Goal: Task Accomplishment & Management: Manage account settings

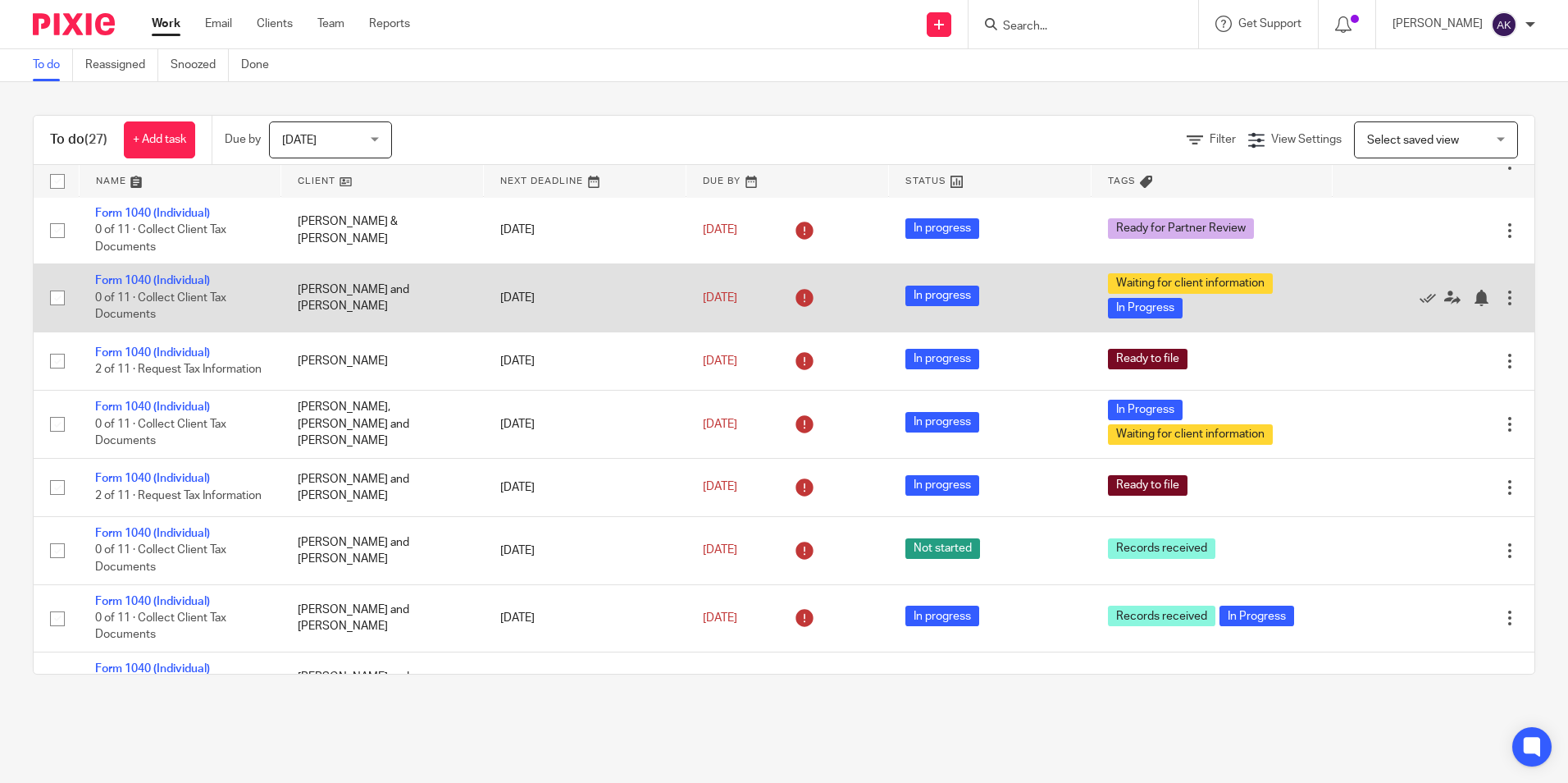
scroll to position [739, 0]
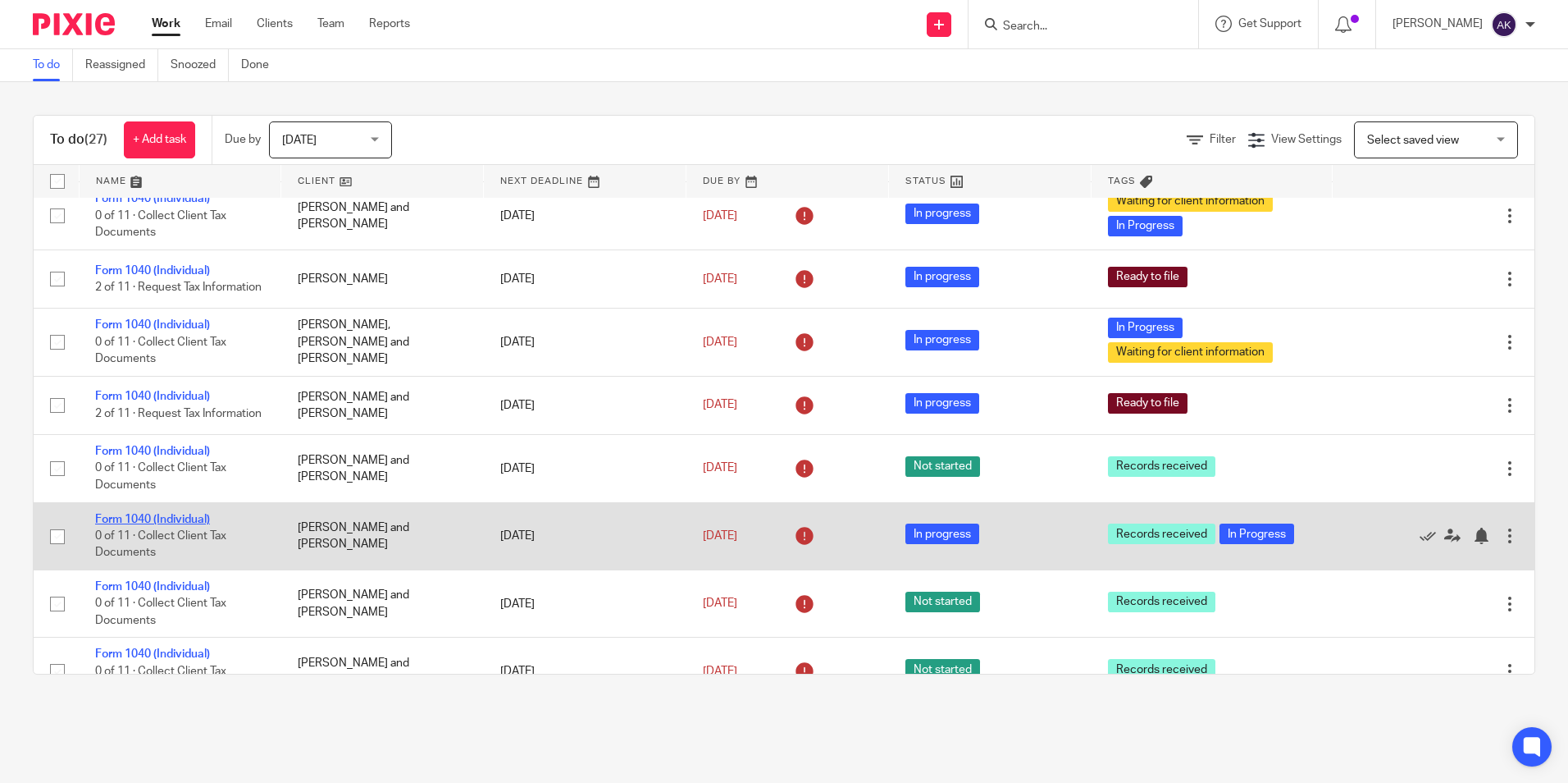
click at [204, 525] on link "Form 1040 (Individual)" at bounding box center [152, 520] width 114 height 12
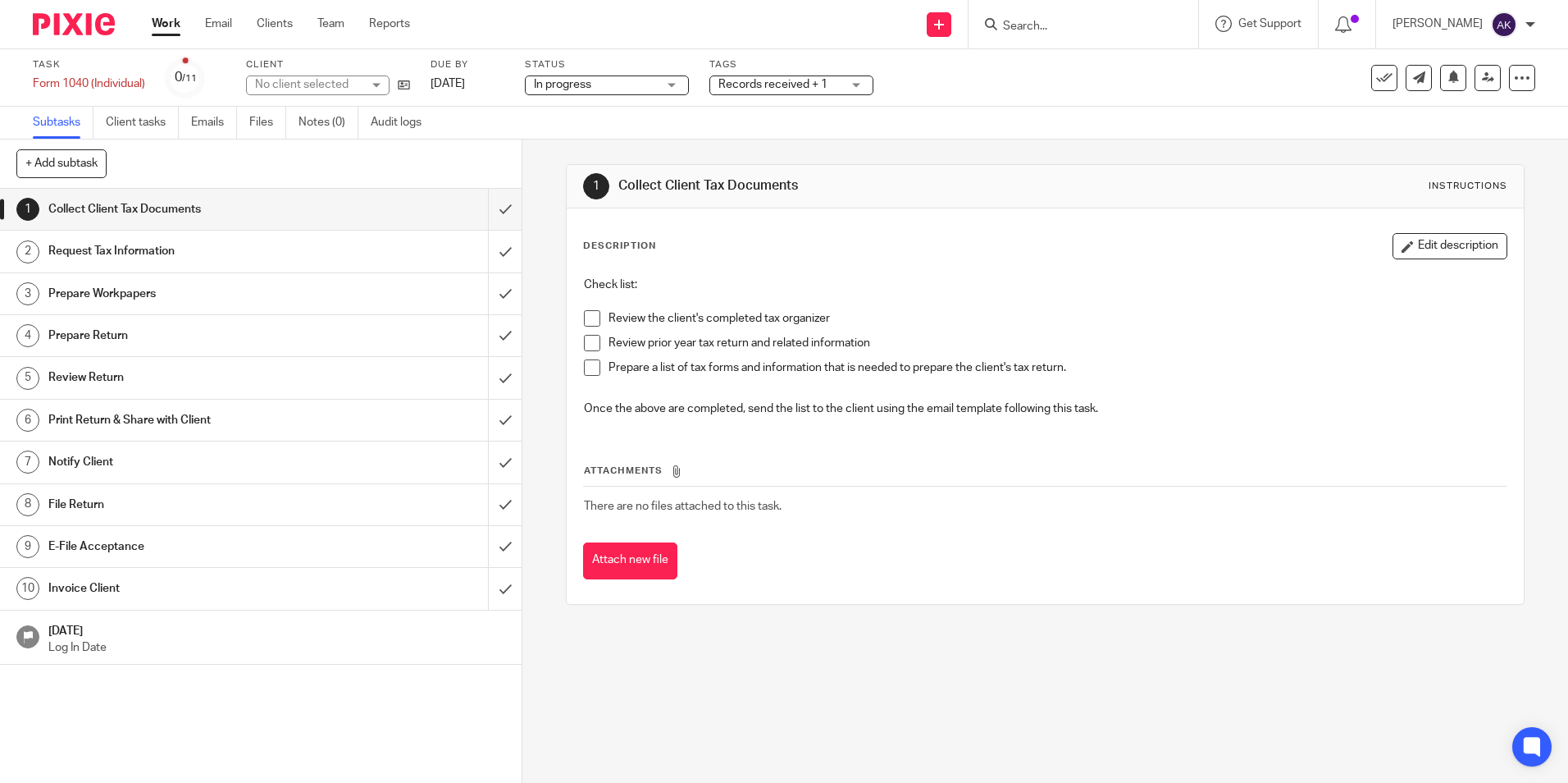
click at [752, 83] on span "Records received + 1" at bounding box center [774, 85] width 110 height 12
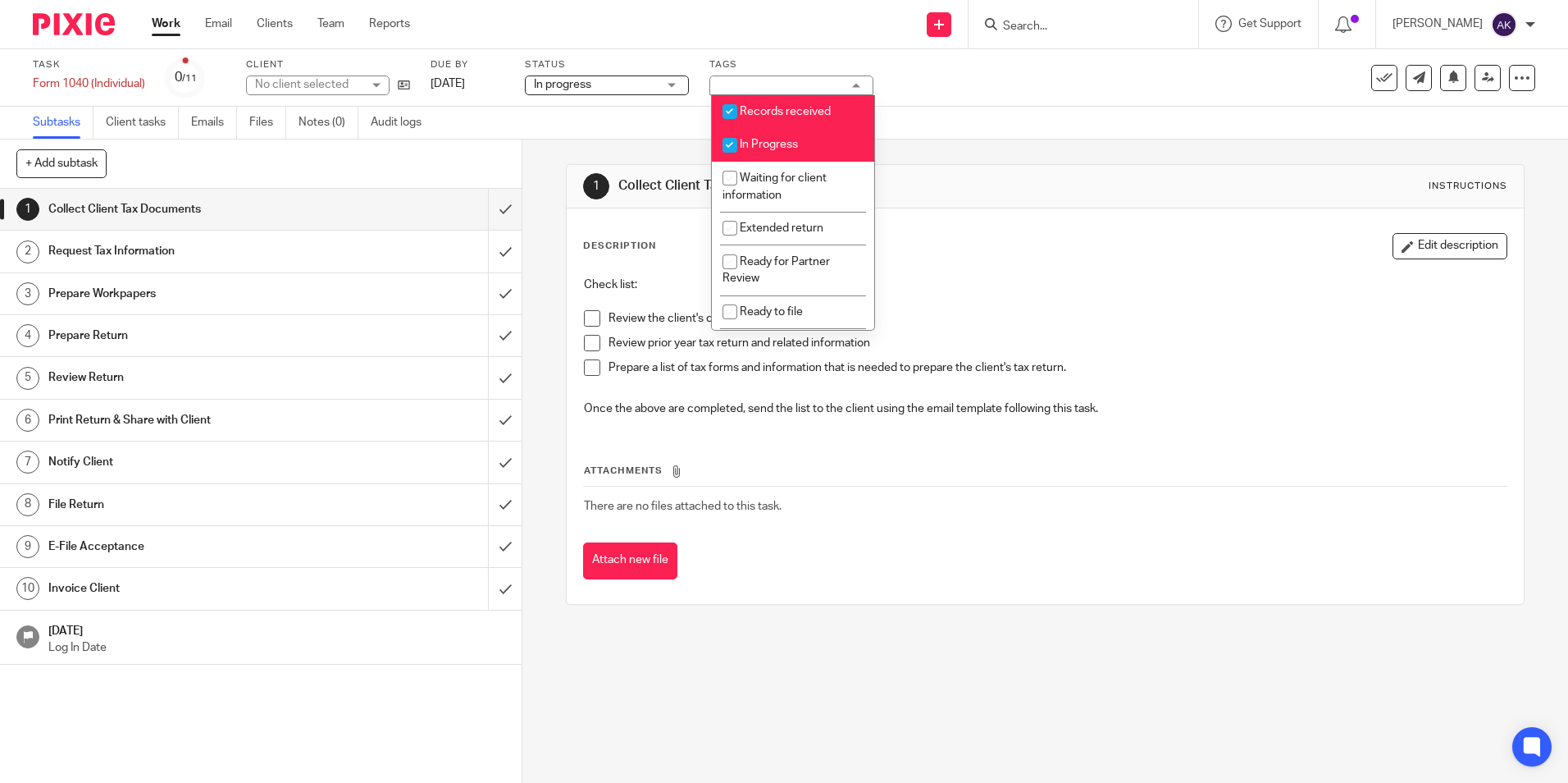
click at [754, 112] on span "Records received" at bounding box center [784, 112] width 91 height 12
checkbox input "false"
click at [757, 139] on span "In Progress" at bounding box center [769, 144] width 59 height 12
checkbox input "false"
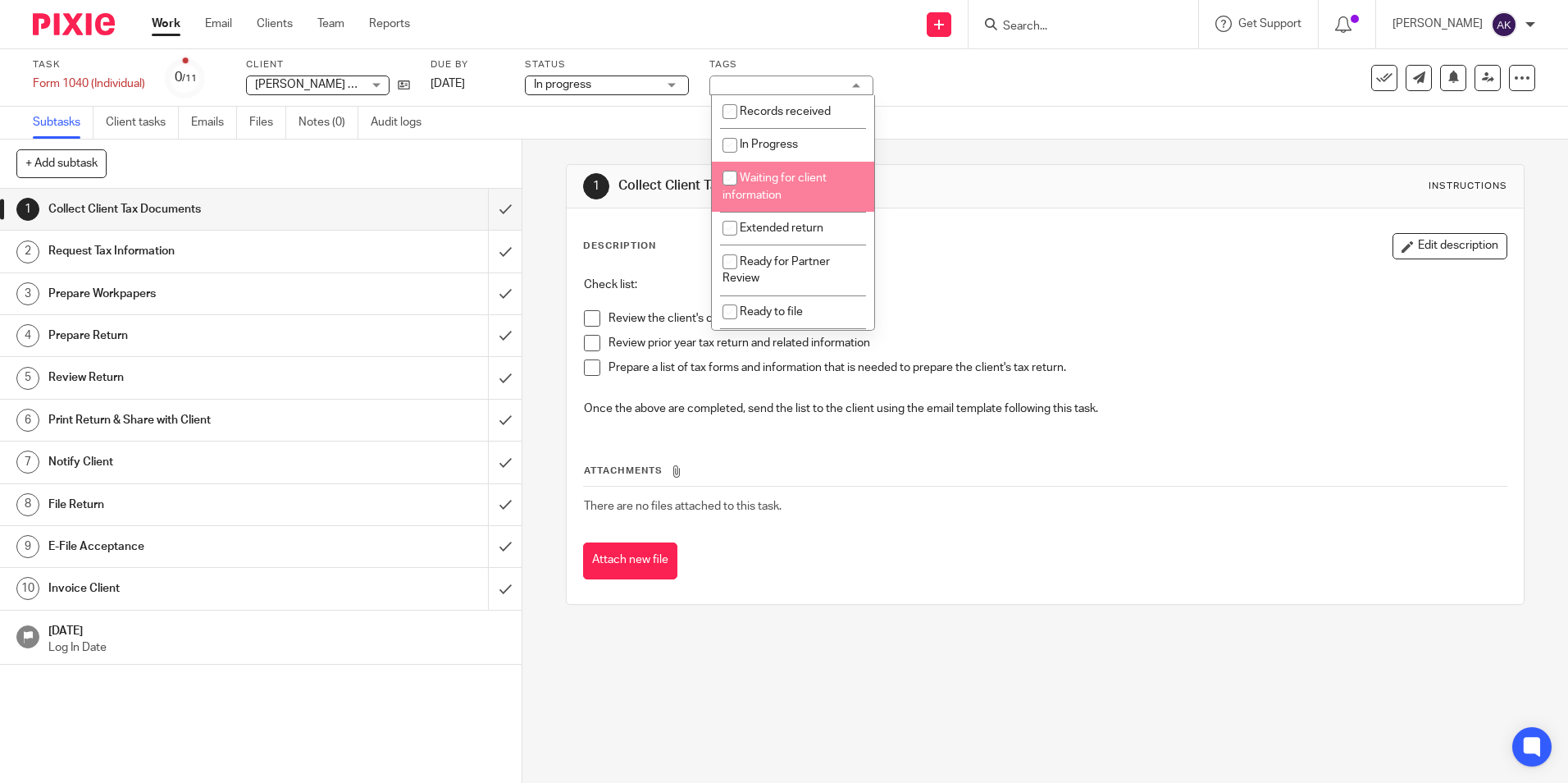
click at [756, 184] on li "Waiting for client information" at bounding box center [792, 186] width 162 height 50
checkbox input "true"
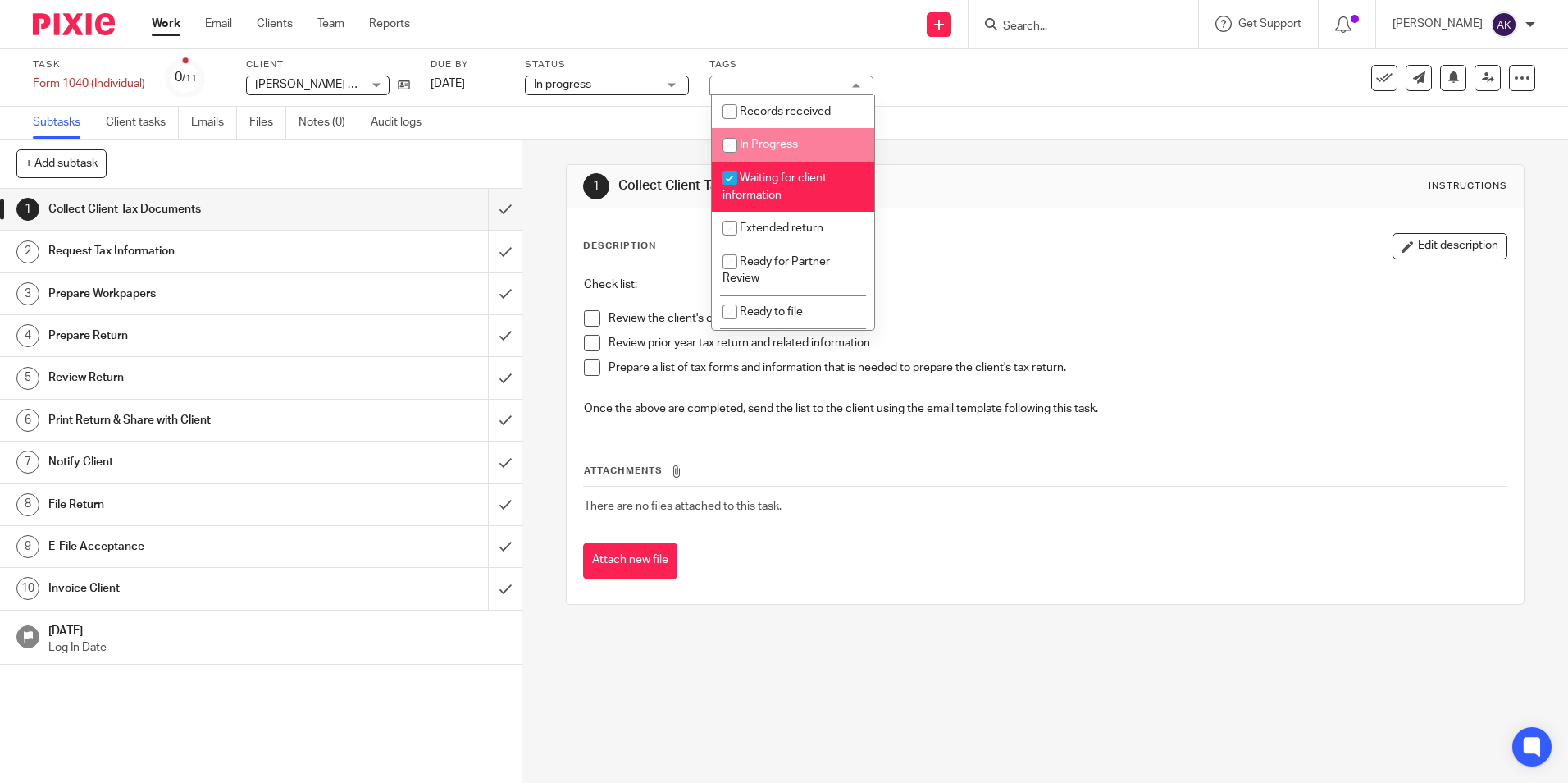
click at [744, 150] on input "checkbox" at bounding box center [730, 144] width 31 height 31
checkbox input "true"
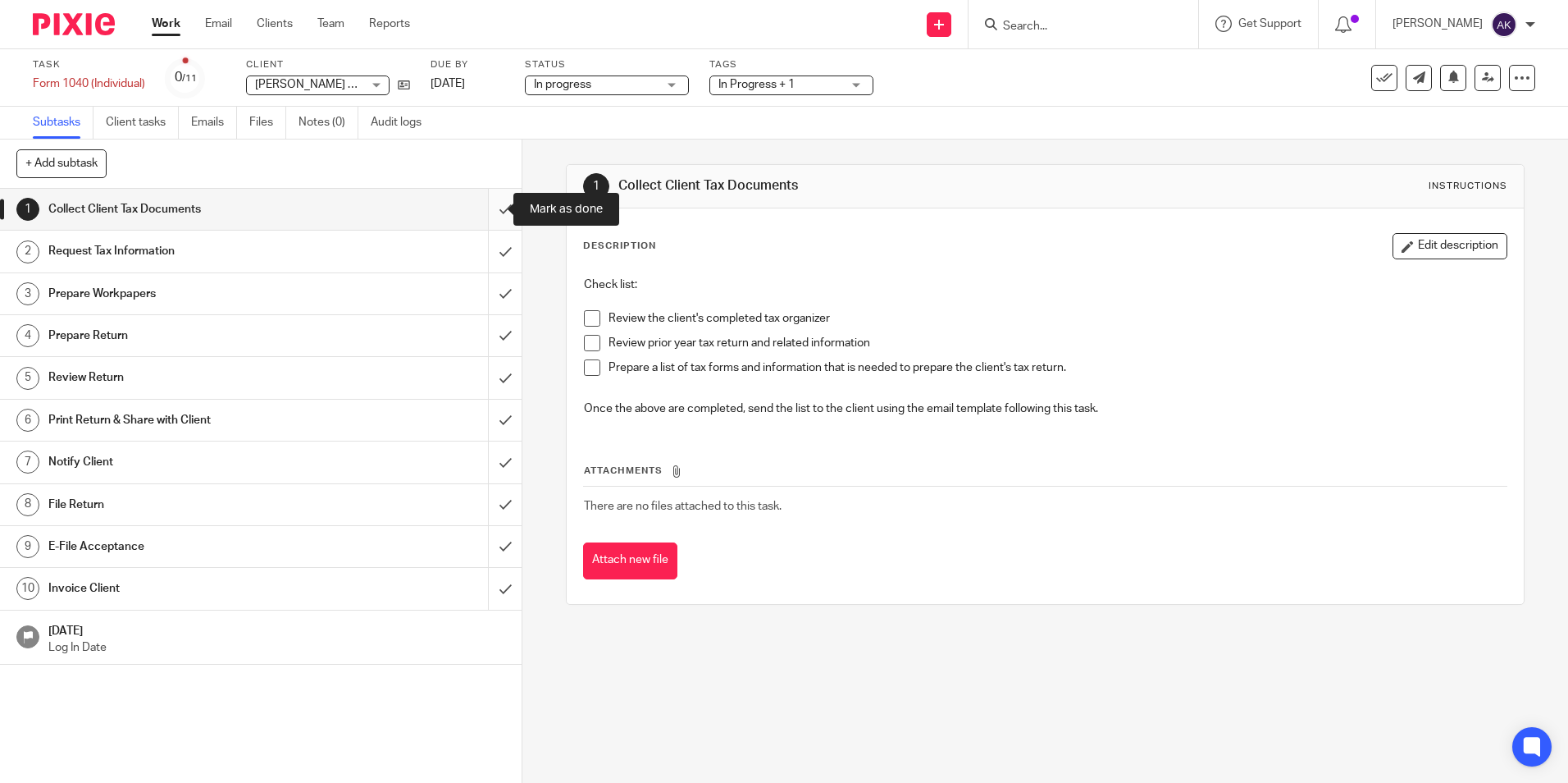
click at [491, 212] on input "submit" at bounding box center [261, 209] width 522 height 41
click at [324, 124] on link "Notes (0)" at bounding box center [329, 123] width 60 height 32
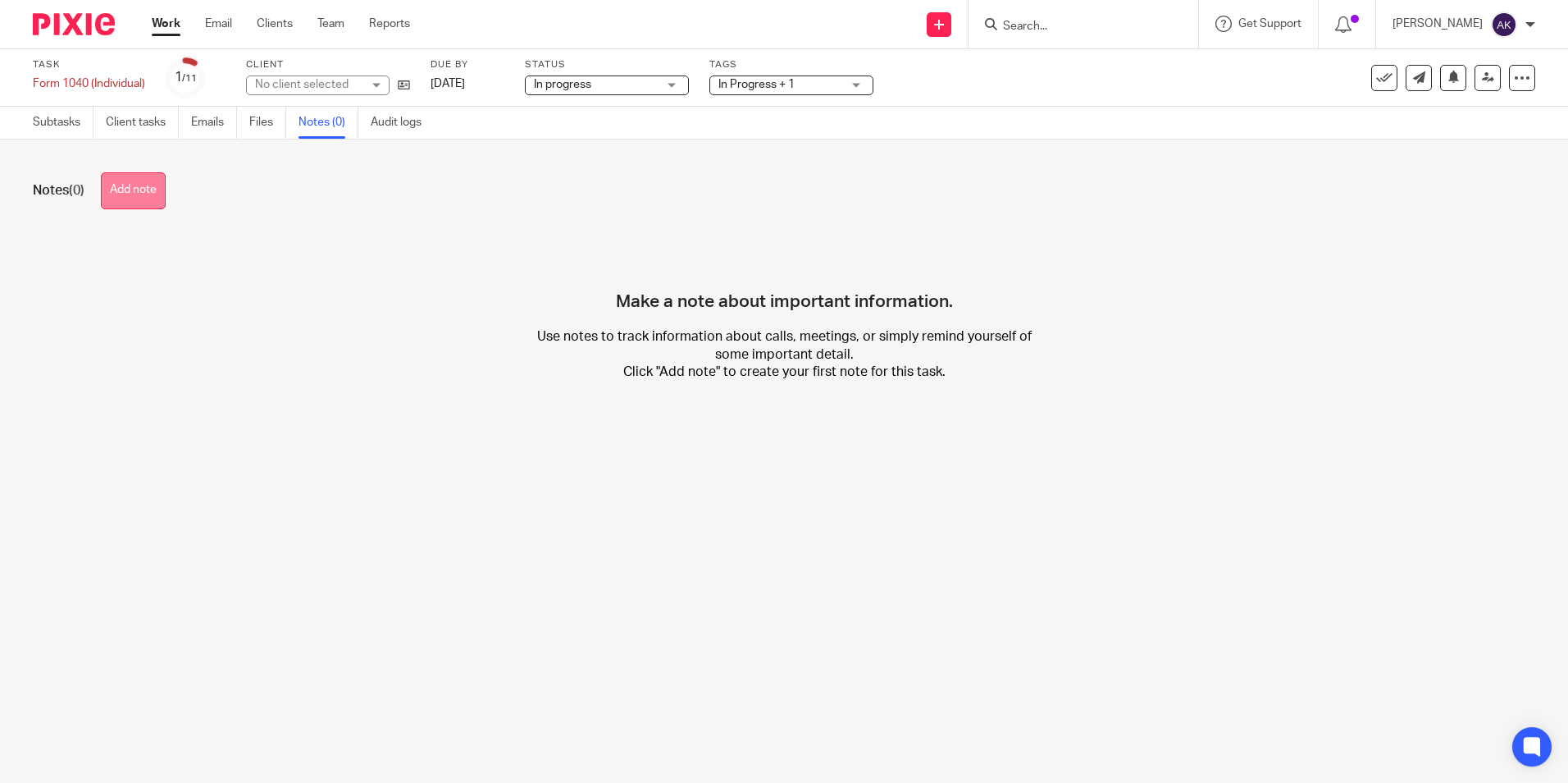
click at [157, 190] on button "Add note" at bounding box center [132, 190] width 65 height 37
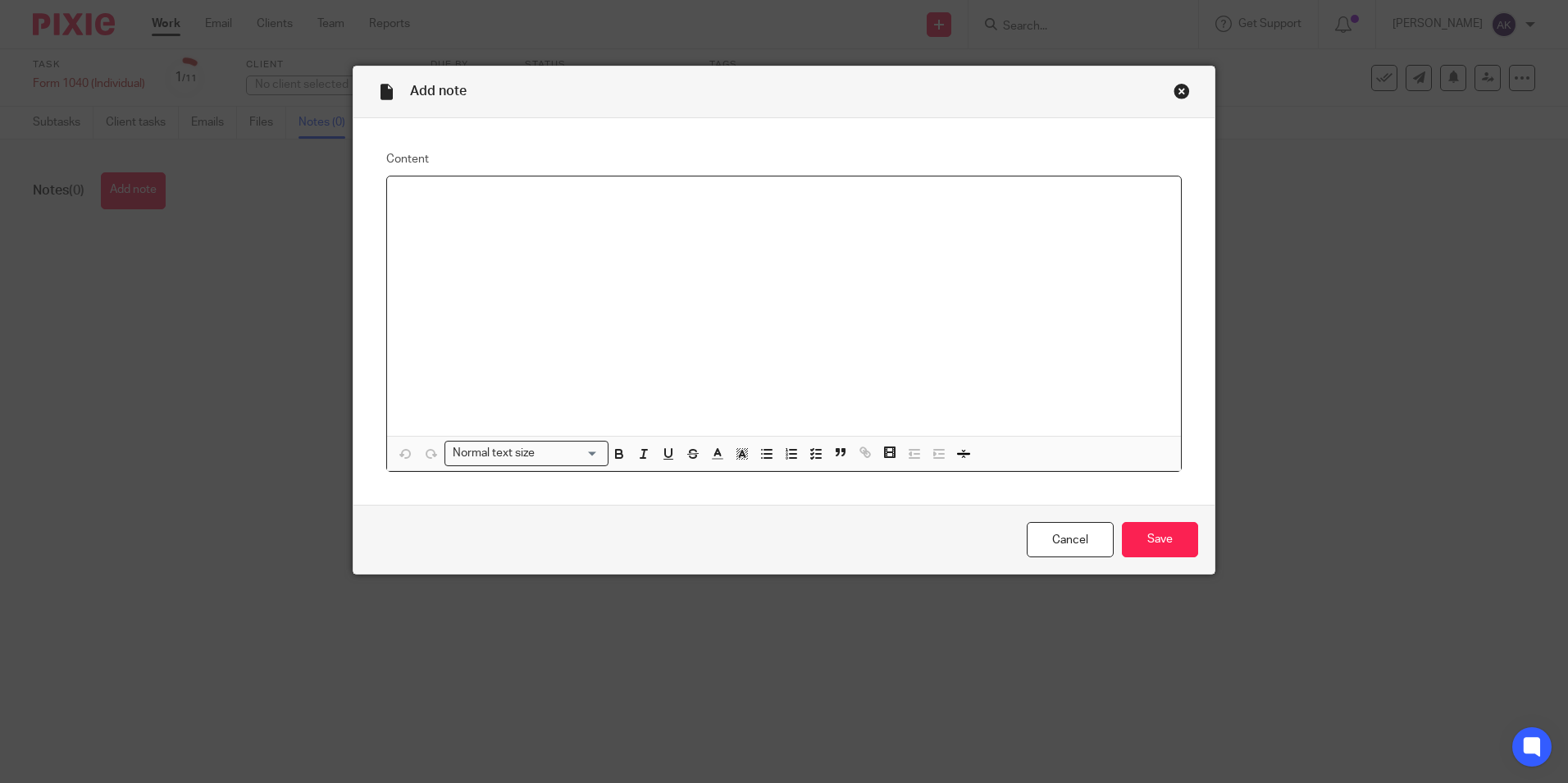
click at [566, 259] on div at bounding box center [784, 306] width 794 height 259
click at [1166, 546] on input "Save" at bounding box center [1160, 539] width 77 height 35
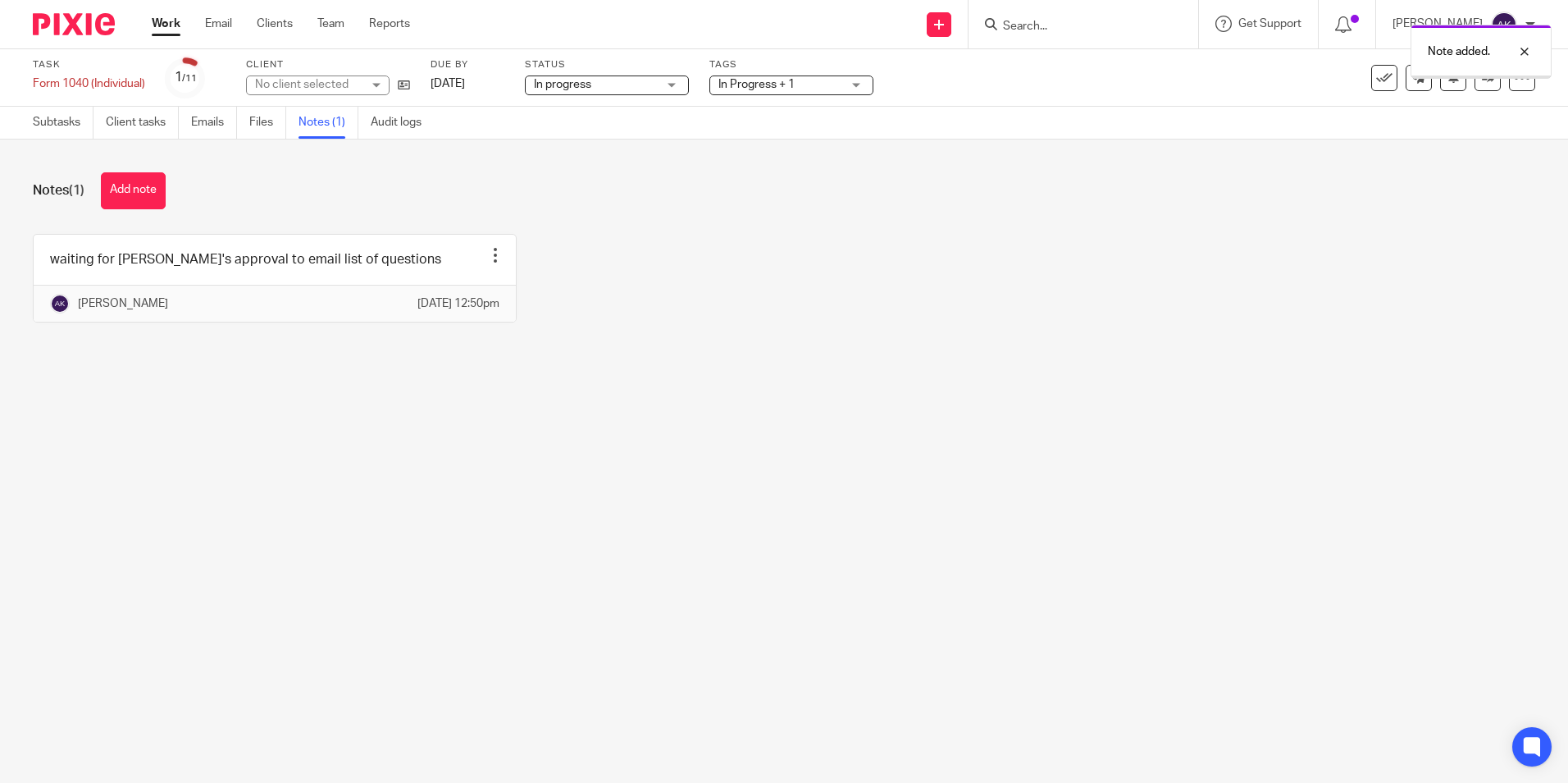
click at [159, 25] on link "Work" at bounding box center [165, 24] width 29 height 16
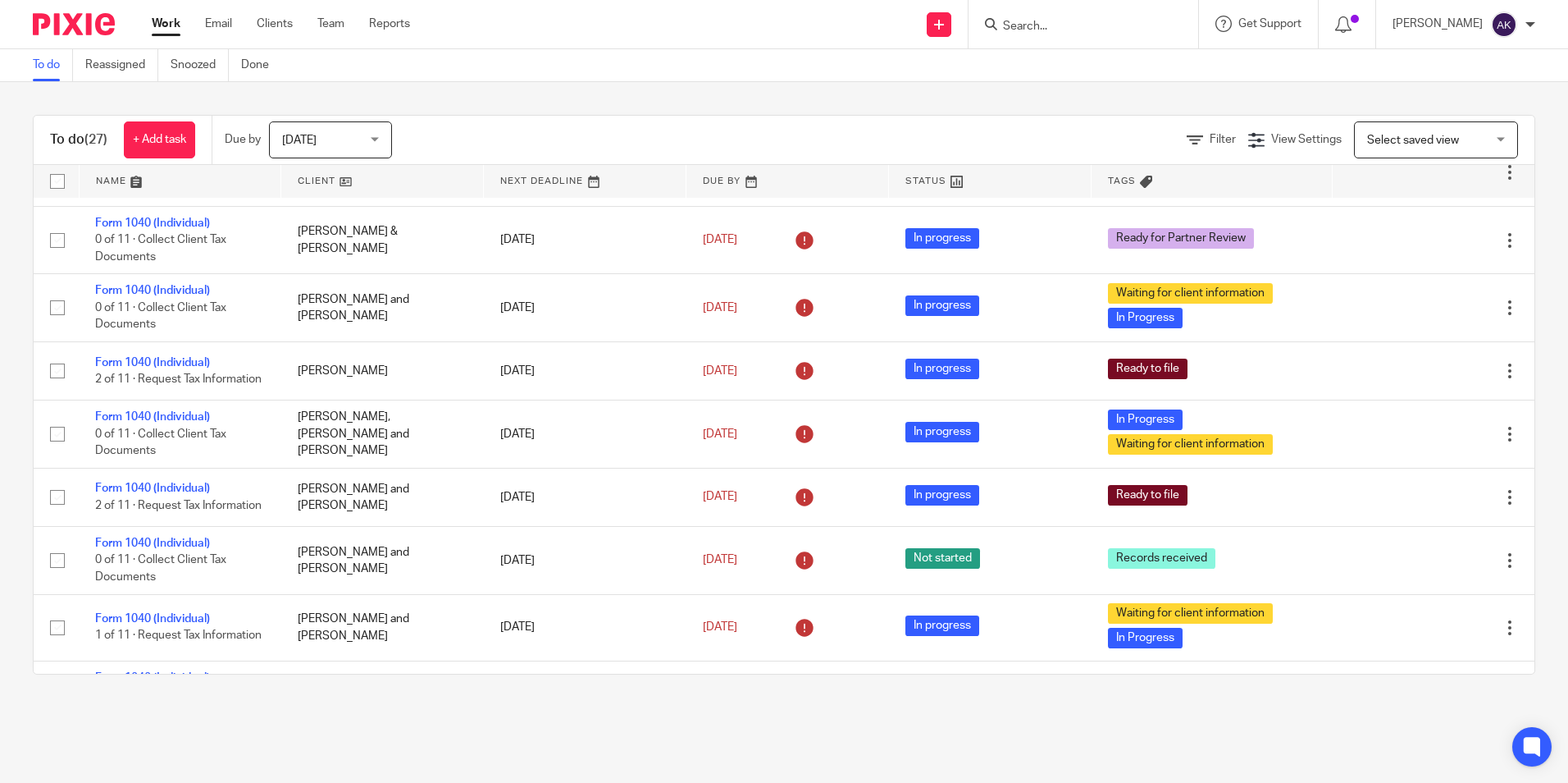
scroll to position [656, 0]
